Goal: Task Accomplishment & Management: Use online tool/utility

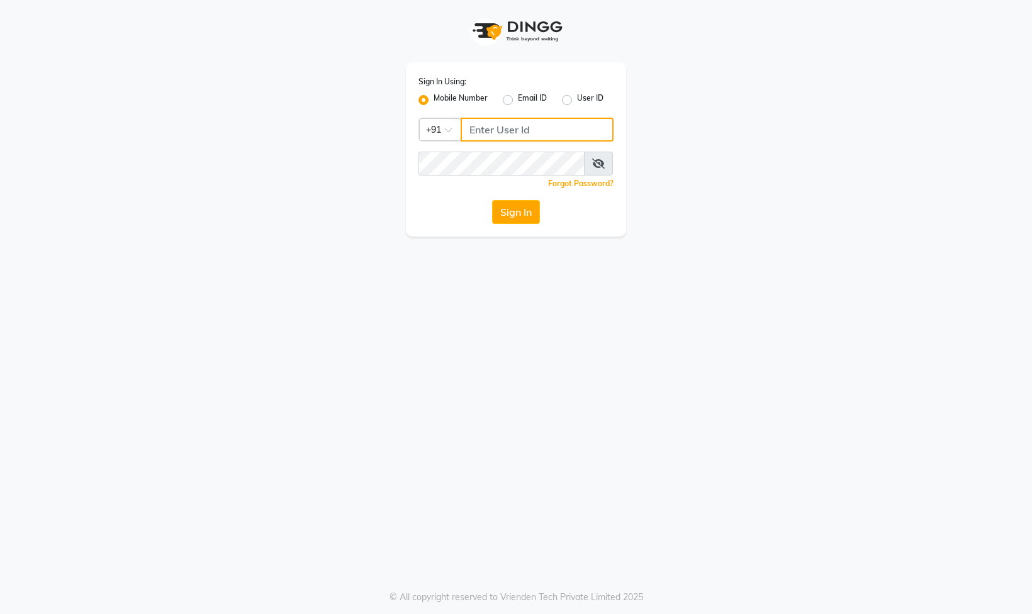
click at [534, 138] on input "Username" at bounding box center [537, 130] width 153 height 24
type input "8178352246"
click at [517, 216] on button "Sign In" at bounding box center [516, 212] width 48 height 24
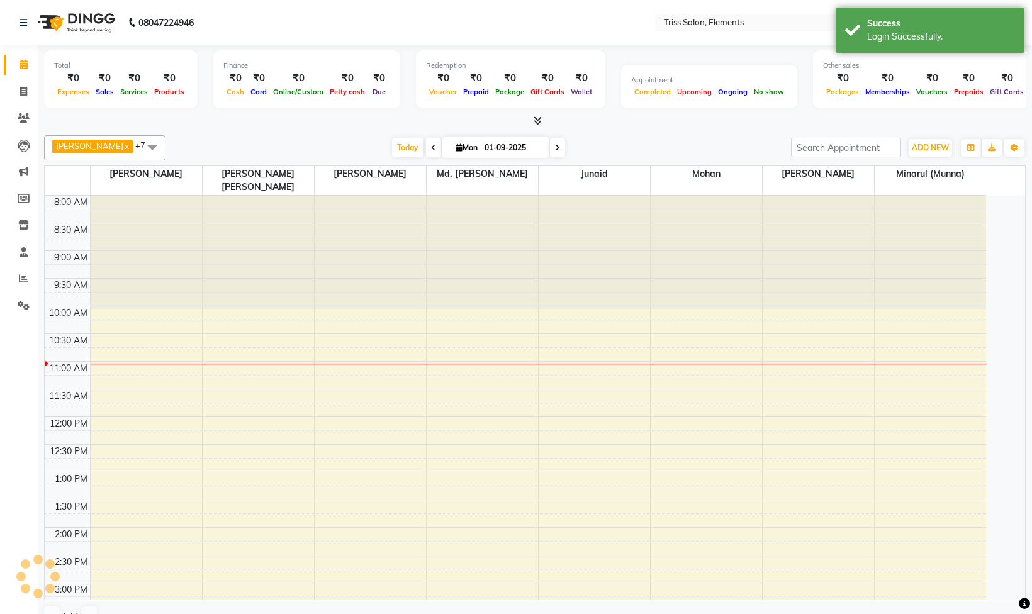
select select "en"
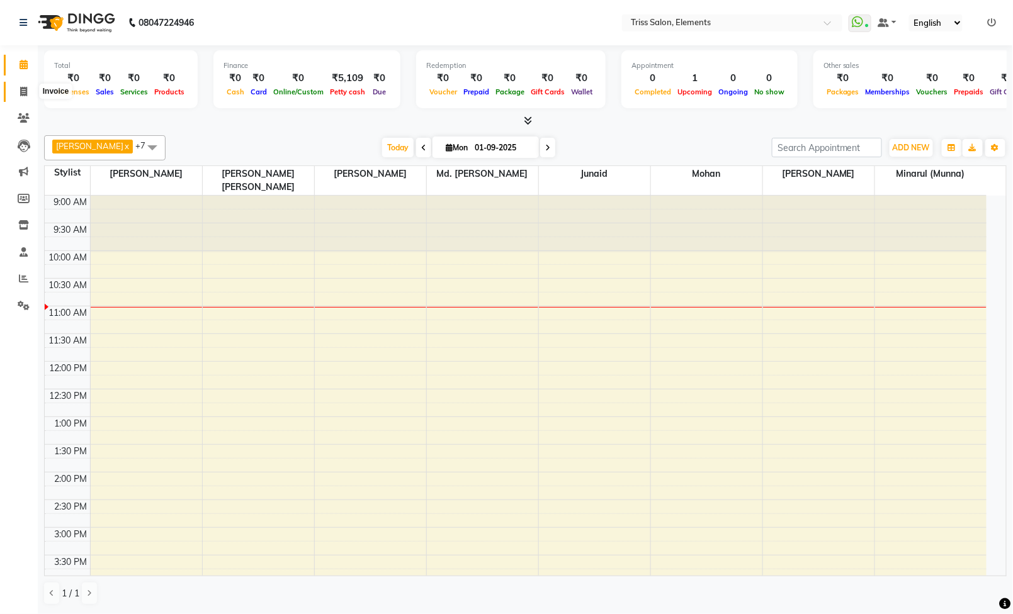
click at [24, 89] on icon at bounding box center [23, 91] width 7 height 9
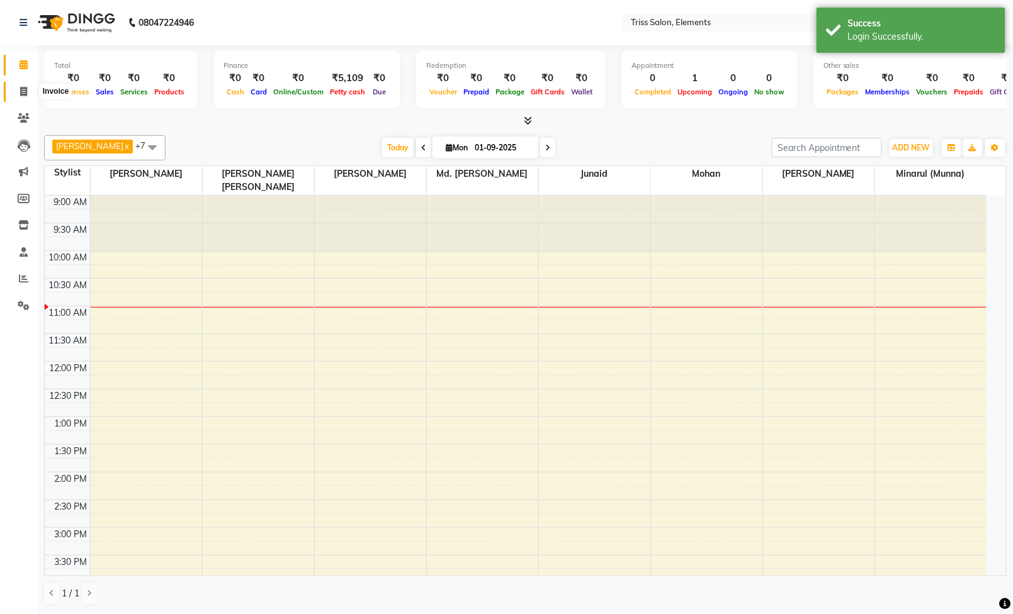
select select "service"
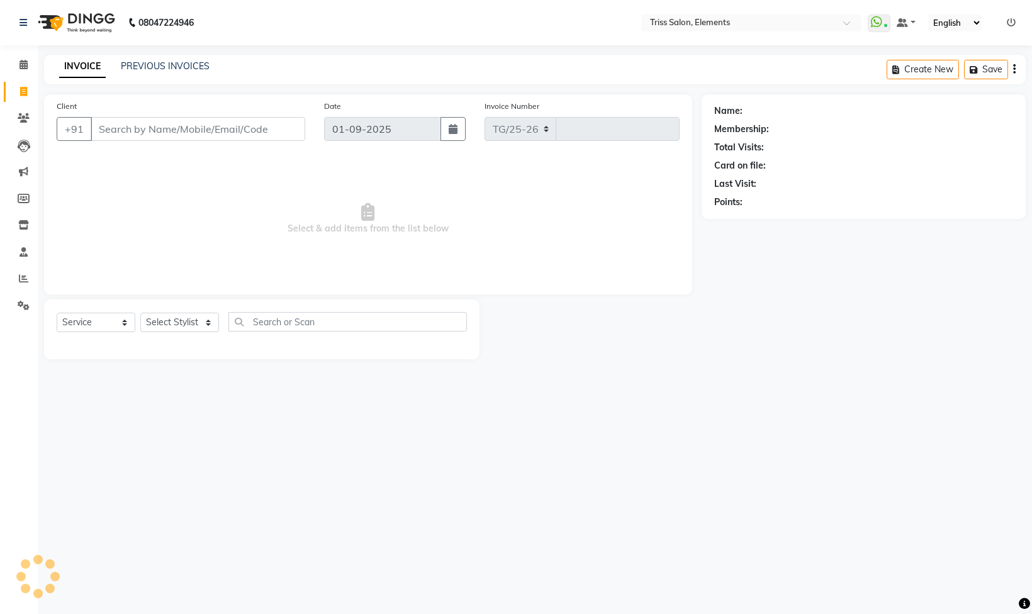
select select "4303"
type input "2071"
click at [840, 452] on div "08047224946 Select Location × Triss Salon, Elements WhatsApp Status ✕ Status: C…" at bounding box center [516, 307] width 1032 height 614
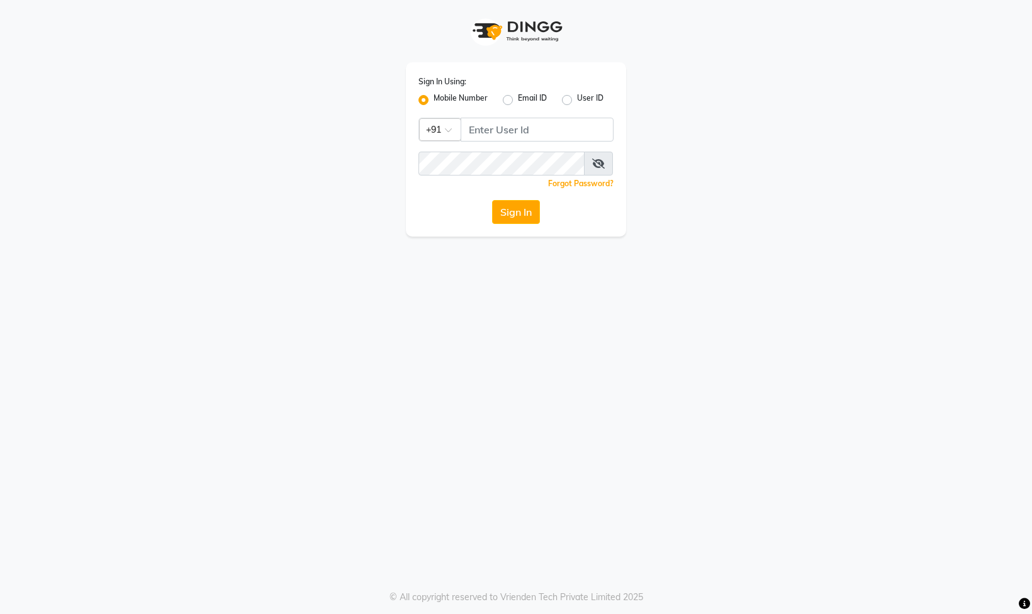
click at [774, 306] on div "Sign In Using: Mobile Number Email ID User ID Country Code × +91 Remember me Fo…" at bounding box center [516, 307] width 1032 height 614
click at [511, 127] on input "Username" at bounding box center [537, 130] width 153 height 24
type input "8178352246"
click at [514, 208] on button "Sign In" at bounding box center [516, 212] width 48 height 24
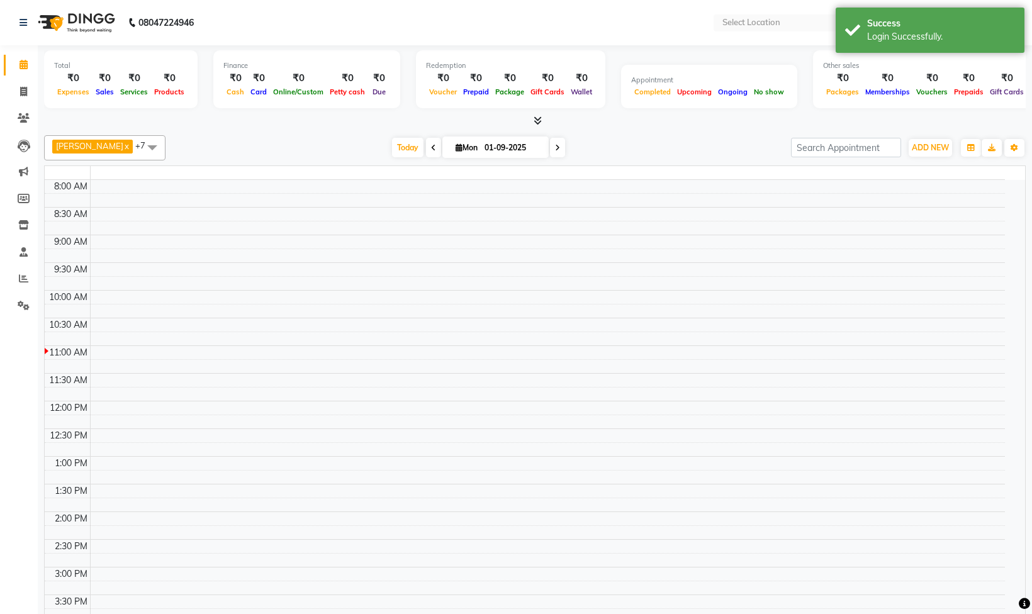
select select "en"
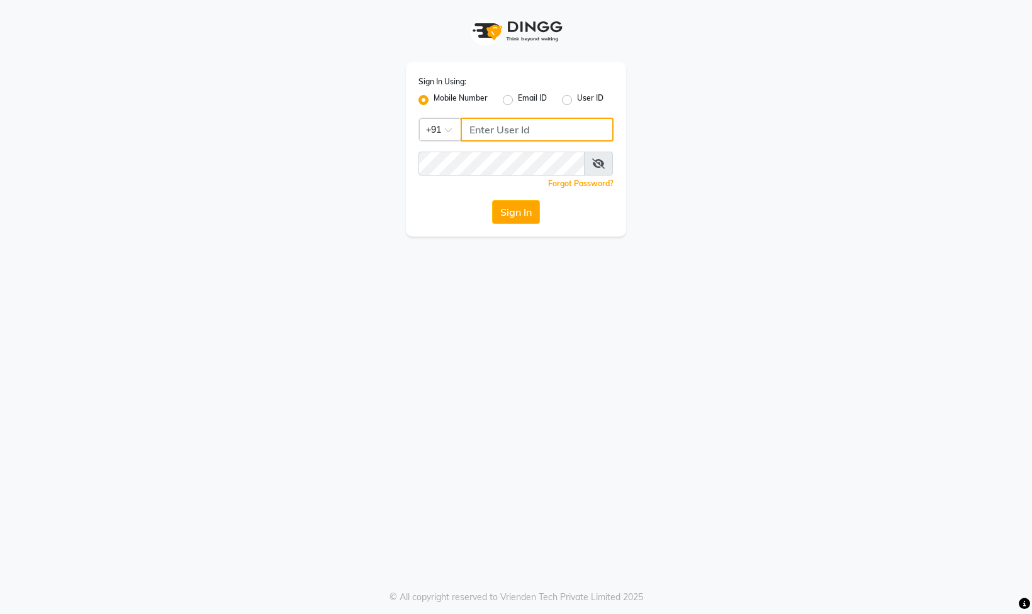
click at [584, 141] on input "Username" at bounding box center [537, 130] width 153 height 24
type input "8178352246"
click at [502, 211] on button "Sign In" at bounding box center [516, 212] width 48 height 24
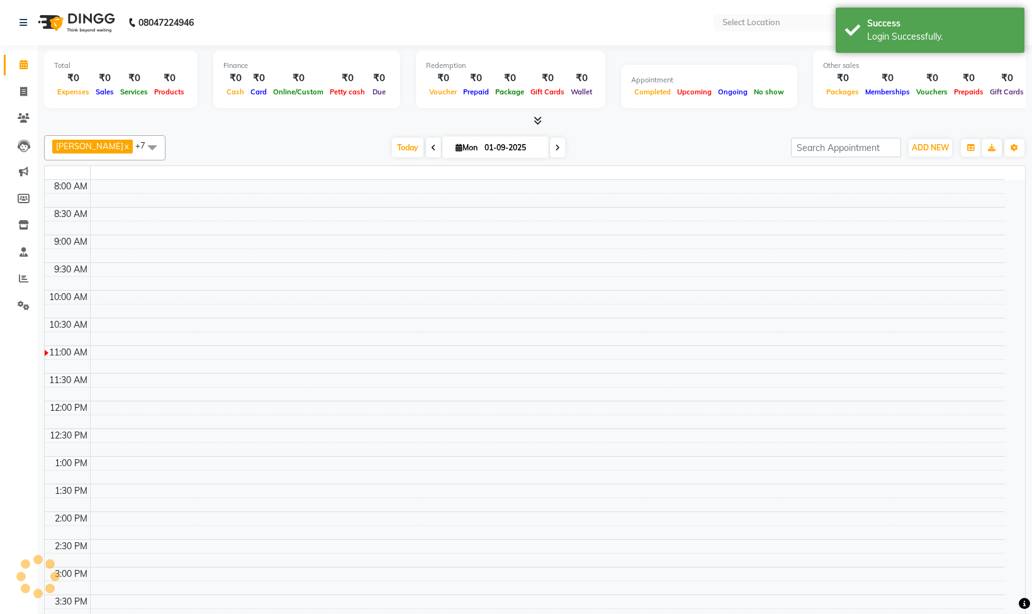
select select "en"
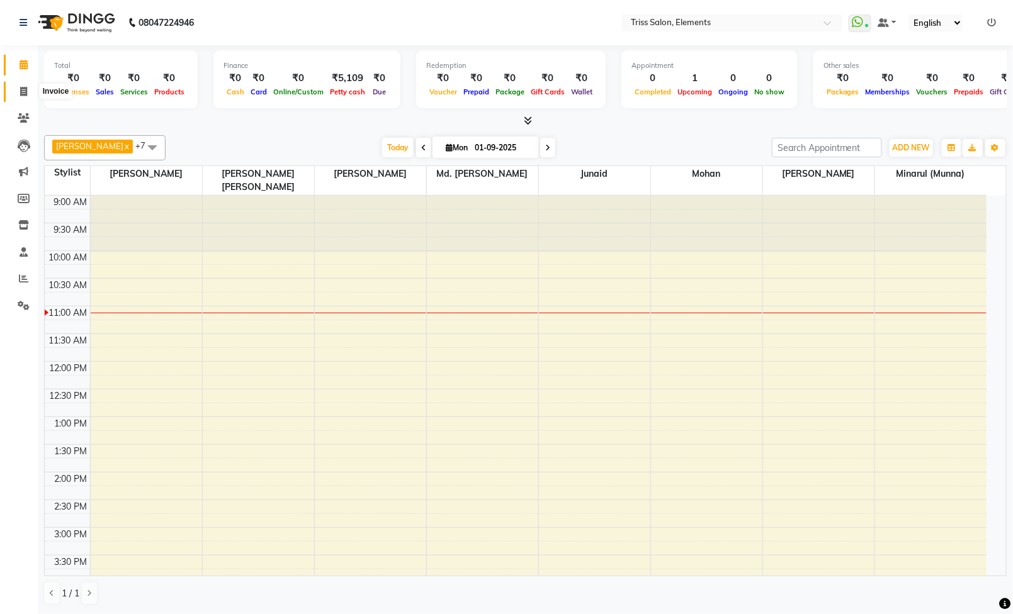
click at [22, 85] on span at bounding box center [24, 92] width 22 height 14
select select "service"
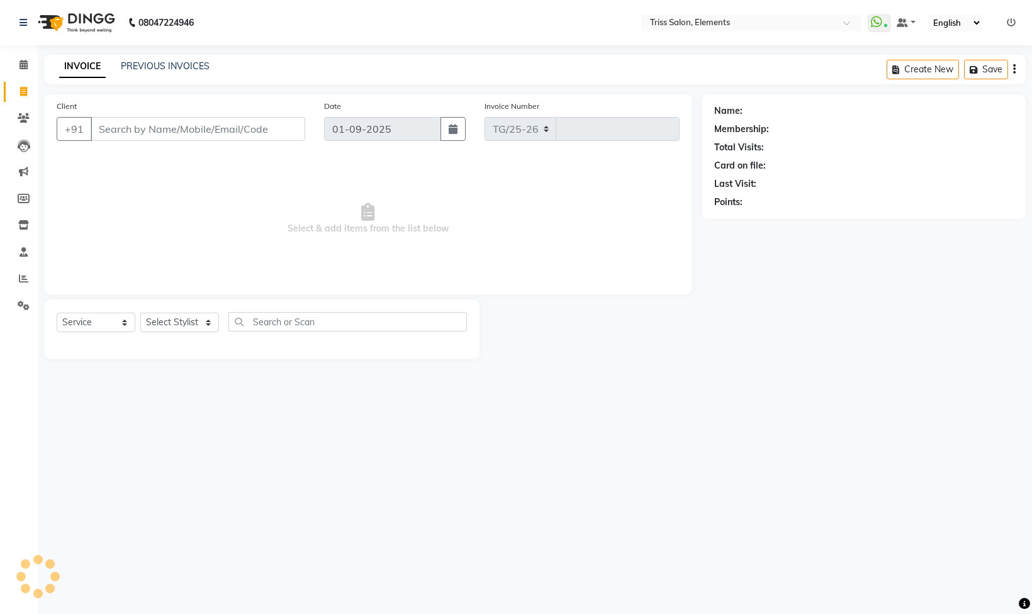
select select "4303"
type input "2071"
